Goal: Transaction & Acquisition: Subscribe to service/newsletter

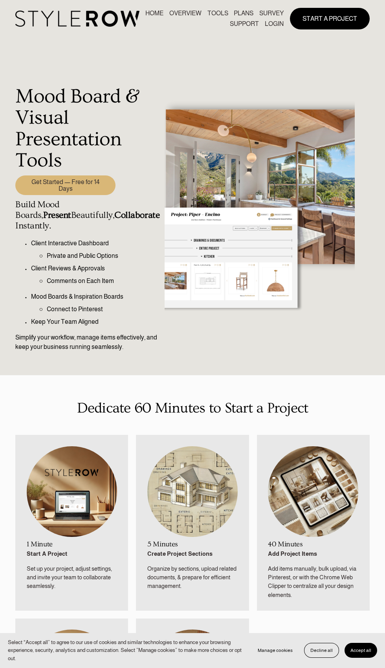
click at [161, 330] on link "PLANS" at bounding box center [192, 332] width 75 height 23
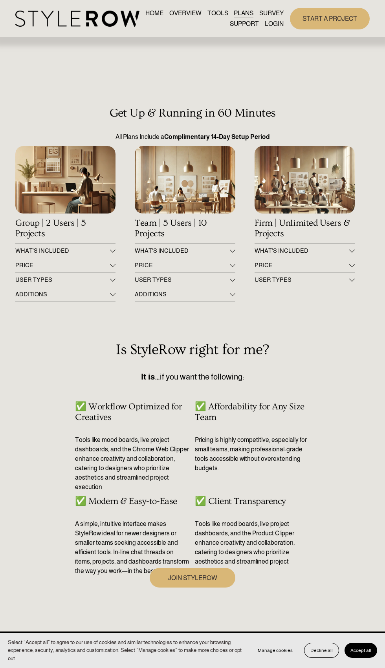
click at [0, 0] on div at bounding box center [0, 0] width 0 height 0
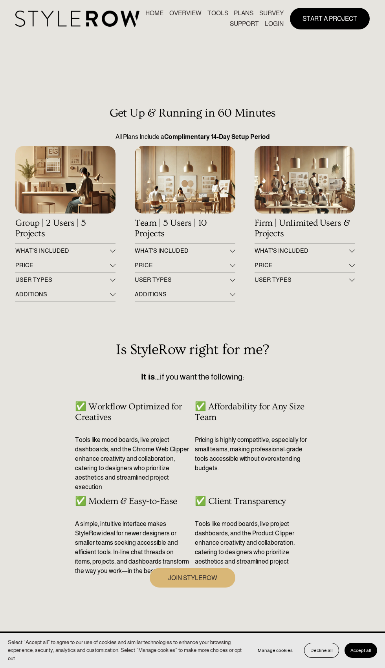
click at [0, 0] on div at bounding box center [0, 0] width 0 height 0
